Goal: Task Accomplishment & Management: Manage account settings

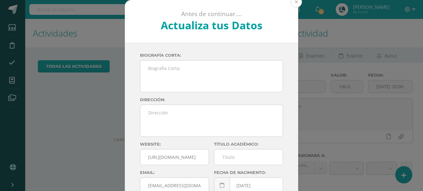
click at [293, 2] on button at bounding box center [295, 1] width 11 height 11
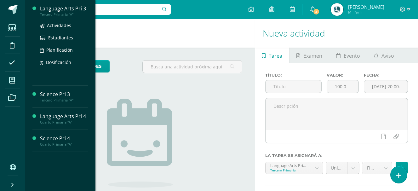
click at [62, 14] on div "Tercero Primaria "A"" at bounding box center [64, 14] width 48 height 4
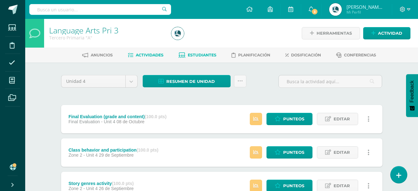
click at [202, 54] on span "Estudiantes" at bounding box center [202, 55] width 29 height 5
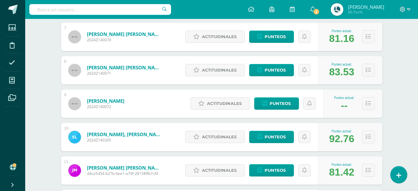
scroll to position [378, 0]
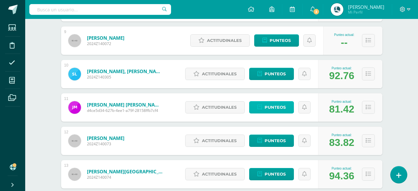
click at [274, 106] on span "Punteos" at bounding box center [275, 107] width 21 height 12
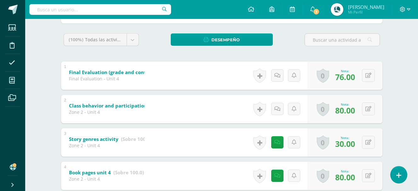
scroll to position [127, 0]
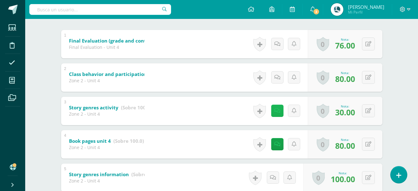
click at [279, 110] on icon at bounding box center [277, 110] width 6 height 5
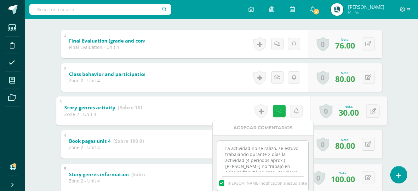
scroll to position [44, 0]
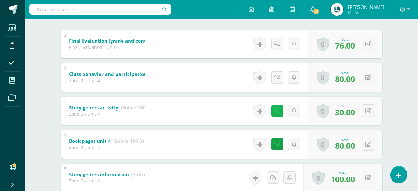
click at [275, 111] on link at bounding box center [277, 111] width 12 height 12
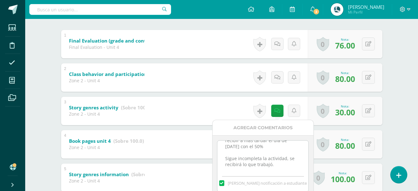
click at [279, 167] on textarea "La actividad no se ralizó, se estuvo trabajando durante 2 días la actividad (4 …" at bounding box center [262, 155] width 91 height 31
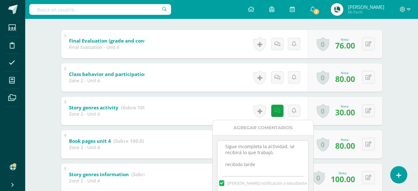
scroll to position [190, 0]
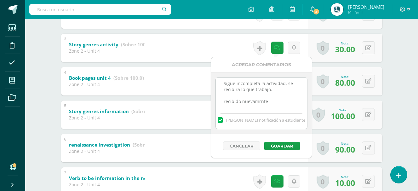
click at [261, 103] on textarea "La actividad no se ralizó, se estuvo trabajando durante 2 días la actividad (4 …" at bounding box center [261, 92] width 91 height 31
type textarea "La actividad no se ralizó, se estuvo trabajando durante 2 días la actividad (4 …"
click at [283, 143] on button "Guardar" at bounding box center [282, 146] width 36 height 8
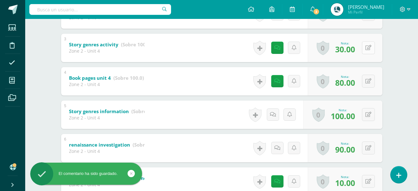
click at [371, 46] on button at bounding box center [368, 47] width 13 height 13
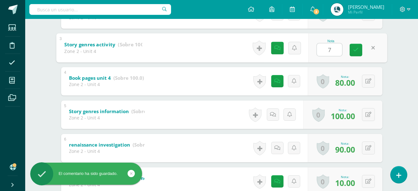
type input "70"
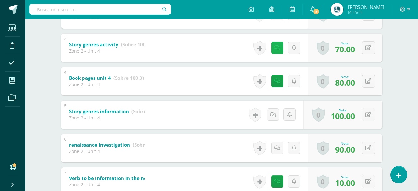
click at [274, 49] on icon at bounding box center [277, 47] width 6 height 5
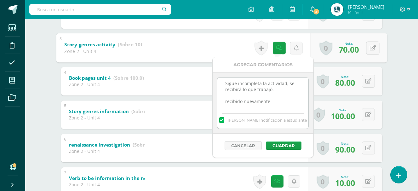
click at [272, 103] on textarea "La actividad no se ralizó, se estuvo trabajando durante 2 días la actividad (4 …" at bounding box center [262, 92] width 91 height 31
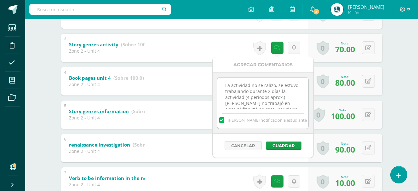
scroll to position [56, 0]
type textarea "La actividad no se ralizó, se estuvo trabajando durante 2 días la actividad (4 …"
click at [282, 145] on button "Guardar" at bounding box center [284, 145] width 36 height 8
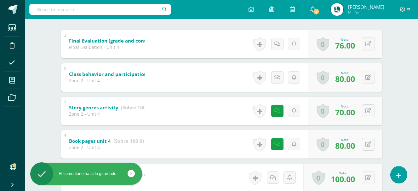
scroll to position [0, 0]
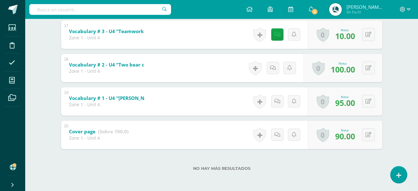
scroll to position [306, 0]
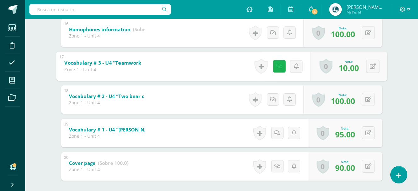
click at [278, 66] on icon at bounding box center [279, 65] width 6 height 5
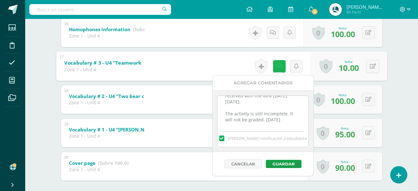
scroll to position [0, 0]
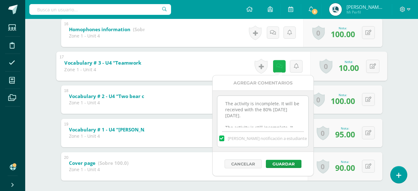
click at [281, 66] on icon at bounding box center [279, 65] width 6 height 5
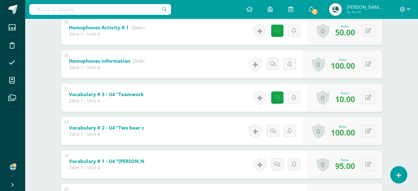
scroll to position [211, 0]
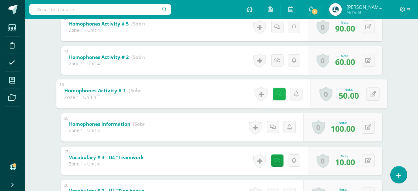
click at [277, 94] on icon at bounding box center [279, 93] width 6 height 5
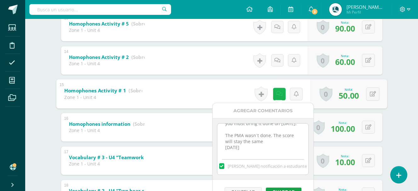
scroll to position [243, 0]
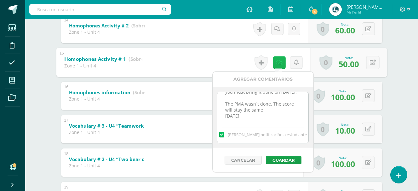
click at [280, 65] on link at bounding box center [279, 62] width 13 height 13
click at [386, 84] on div "Luca Monterroso Dylan Barillas Clara Betancourt Emily Díaz Cristopher Diaz Sant…" at bounding box center [222, 53] width 346 height 466
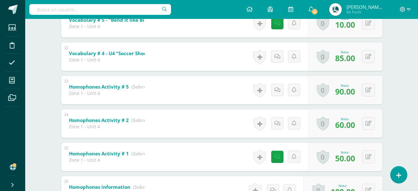
scroll to position [85, 0]
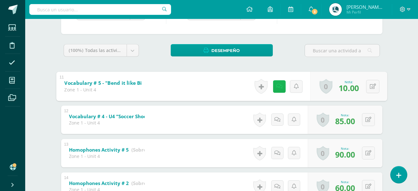
click at [275, 84] on link at bounding box center [279, 86] width 13 height 13
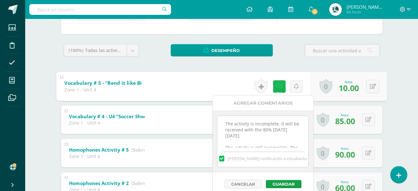
scroll to position [20, 0]
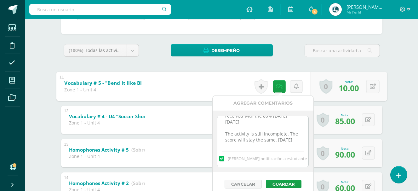
click at [260, 133] on textarea "The activity is incomplete. It will be received with the 80% [DATE][DATE]. The …" at bounding box center [262, 131] width 91 height 31
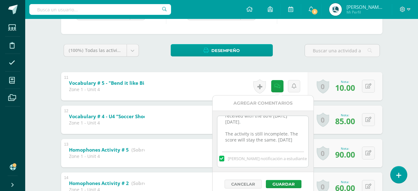
click at [260, 133] on textarea "The activity is incomplete. It will be received with the 80% [DATE][DATE]. The …" at bounding box center [262, 131] width 91 height 31
click at [296, 61] on div "(100%) Todas las actividades de esta unidad Todas las actividades de esta unida…" at bounding box center [221, 53] width 321 height 18
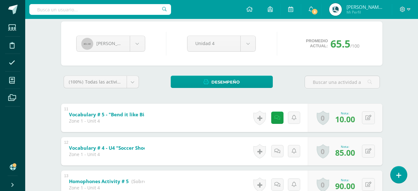
scroll to position [0, 0]
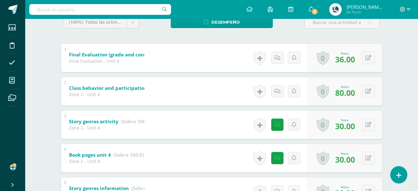
scroll to position [145, 0]
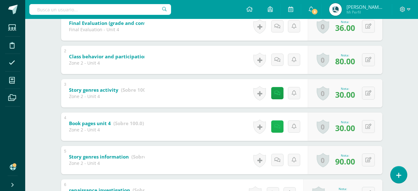
click at [279, 130] on link at bounding box center [277, 126] width 12 height 12
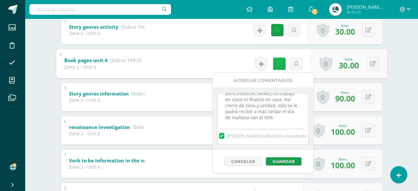
scroll to position [32, 0]
click at [280, 67] on link at bounding box center [279, 63] width 13 height 13
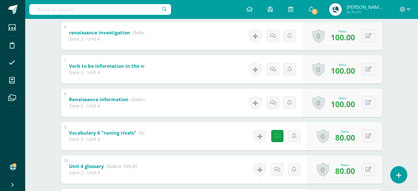
scroll to position [334, 0]
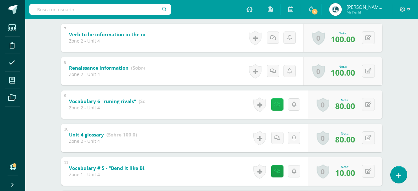
click at [275, 107] on link at bounding box center [277, 104] width 12 height 12
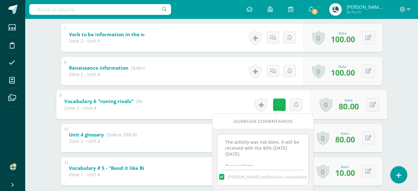
scroll to position [8, 0]
click at [394, 98] on div "[PERSON_NAME] [PERSON_NAME] [PERSON_NAME] [PERSON_NAME] [PERSON_NAME] [PERSON_N…" at bounding box center [222, 127] width 346 height 799
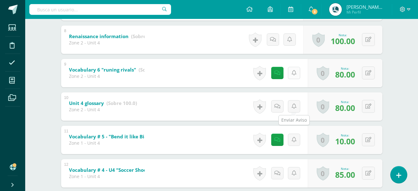
scroll to position [397, 0]
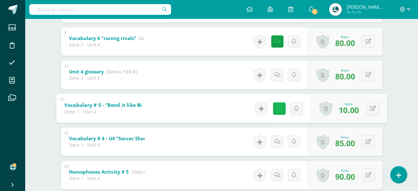
click at [281, 109] on link at bounding box center [279, 108] width 13 height 13
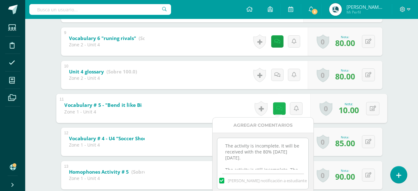
scroll to position [20, 0]
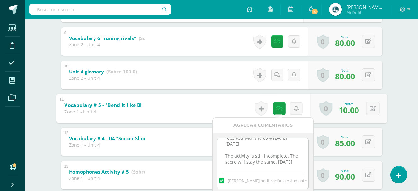
click at [400, 89] on div "Language Arts Pri 3 [PERSON_NAME] Primaria "A" Herramientas Detalle de asistenc…" at bounding box center [221, 43] width 393 height 843
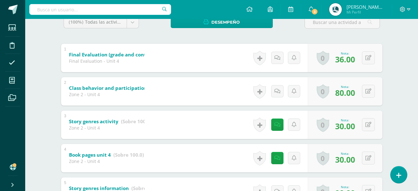
scroll to position [0, 0]
